Goal: Transaction & Acquisition: Purchase product/service

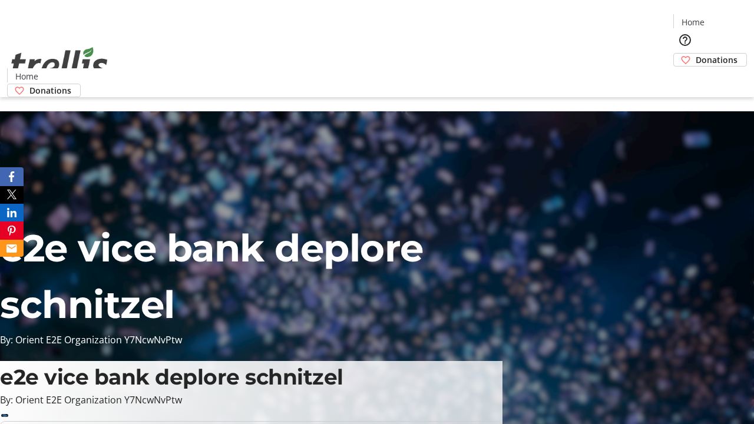
click at [696, 54] on span "Donations" at bounding box center [717, 60] width 42 height 12
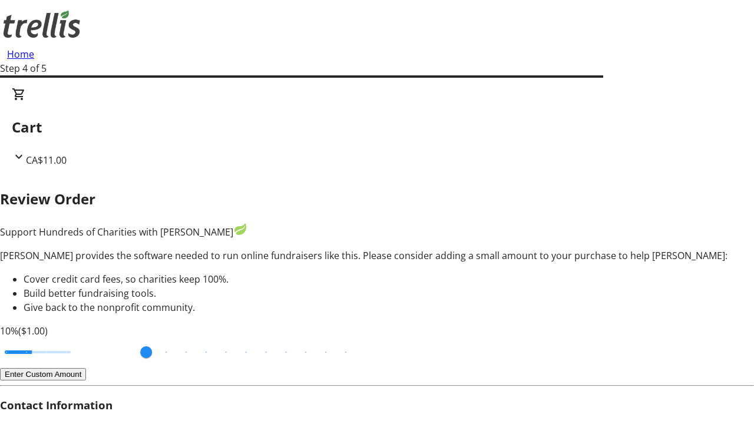
type input "3"
click at [80, 339] on input "Cover fees percentage" at bounding box center [37, 352] width 91 height 26
